Goal: Information Seeking & Learning: Learn about a topic

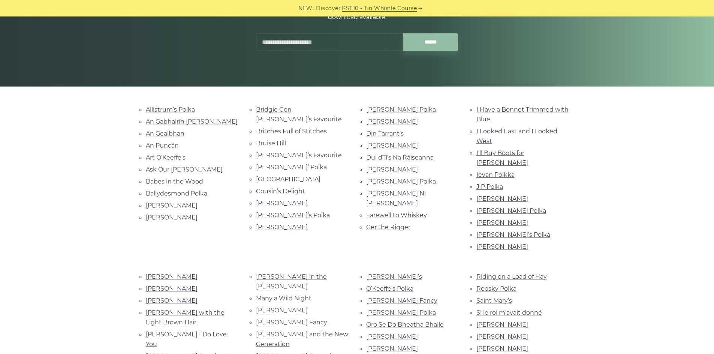
scroll to position [150, 0]
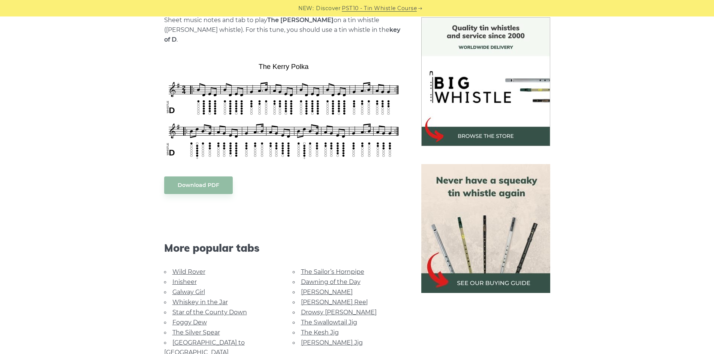
scroll to position [262, 0]
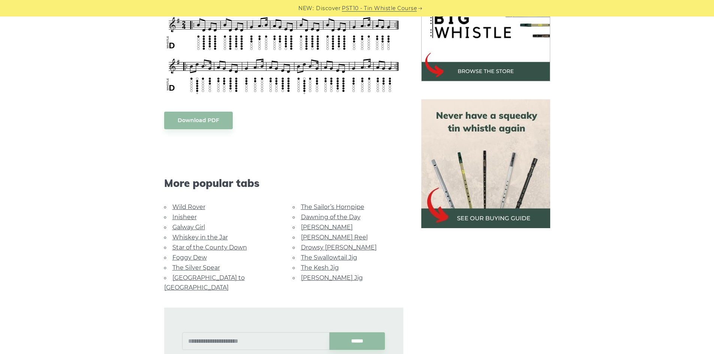
click at [197, 224] on link "Galway Girl" at bounding box center [188, 227] width 33 height 7
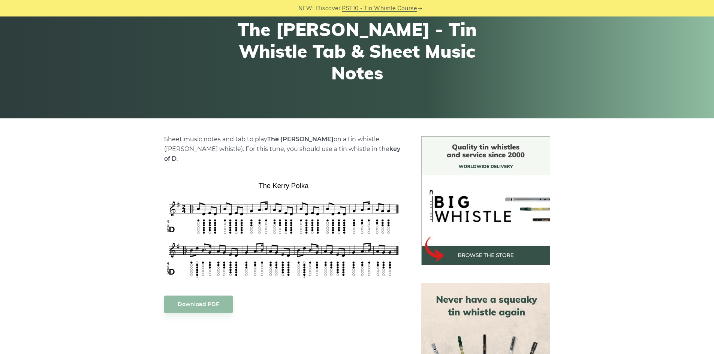
scroll to position [112, 0]
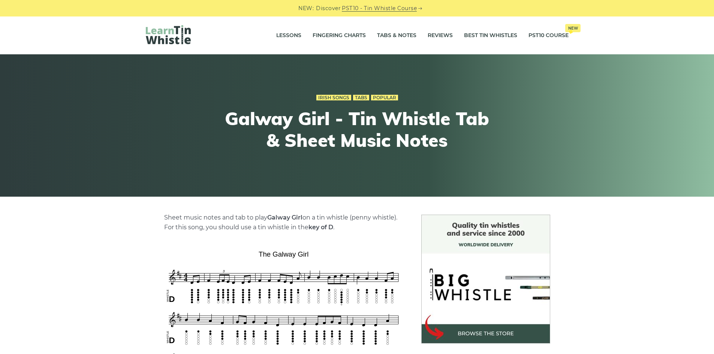
click at [170, 28] on img at bounding box center [168, 34] width 45 height 19
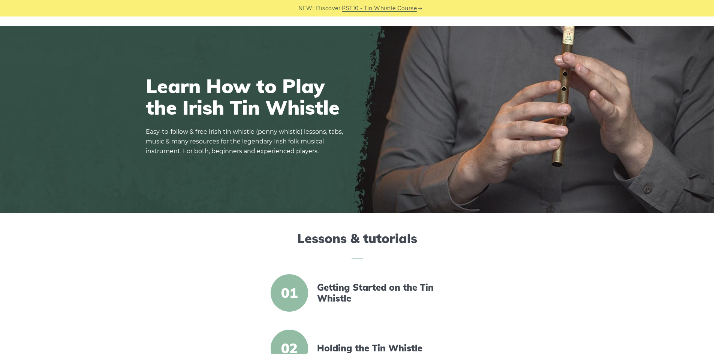
scroll to position [150, 0]
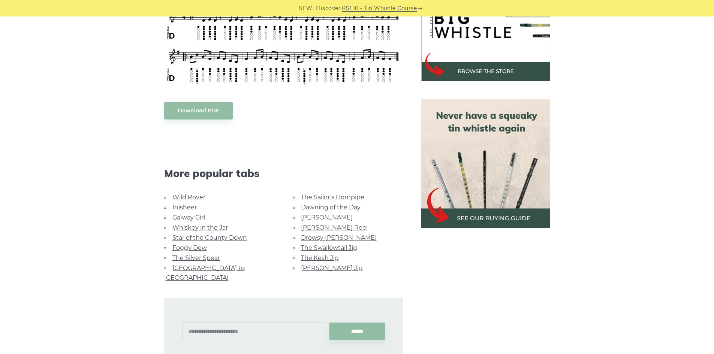
click at [202, 266] on link "[GEOGRAPHIC_DATA] to [GEOGRAPHIC_DATA]" at bounding box center [204, 273] width 81 height 17
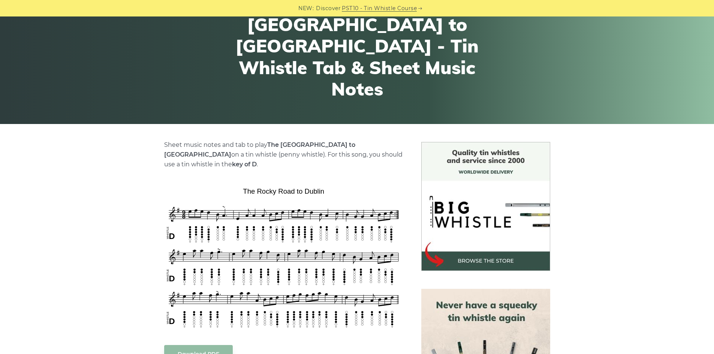
scroll to position [112, 0]
